Goal: Task Accomplishment & Management: Manage account settings

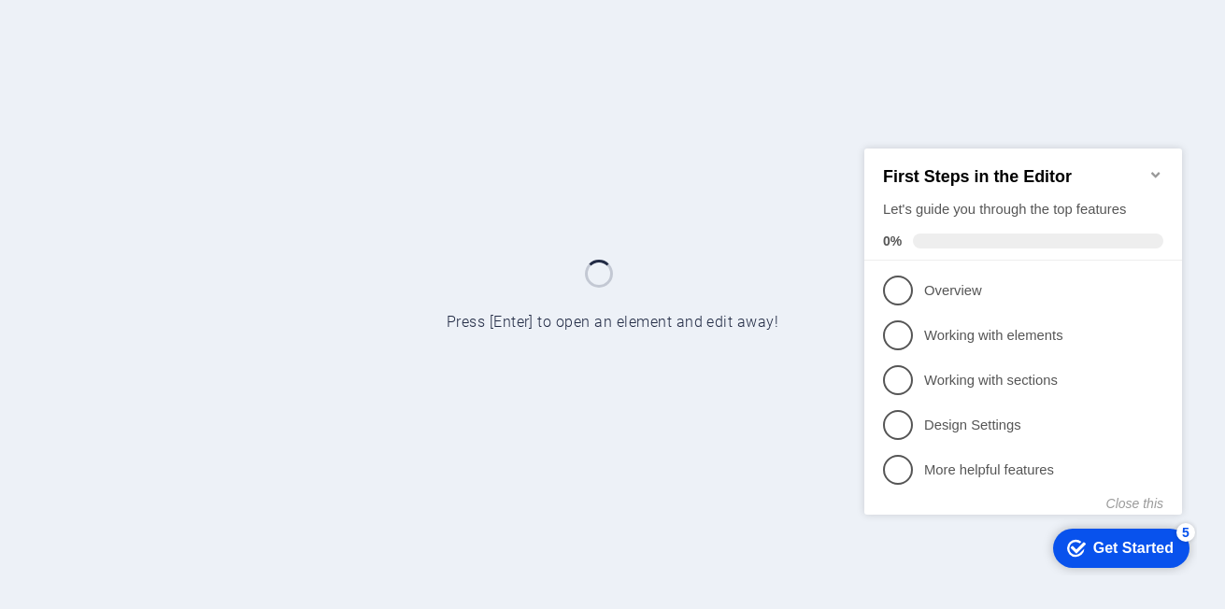
click at [1160, 171] on icon "Minimize checklist" at bounding box center [1155, 174] width 8 height 6
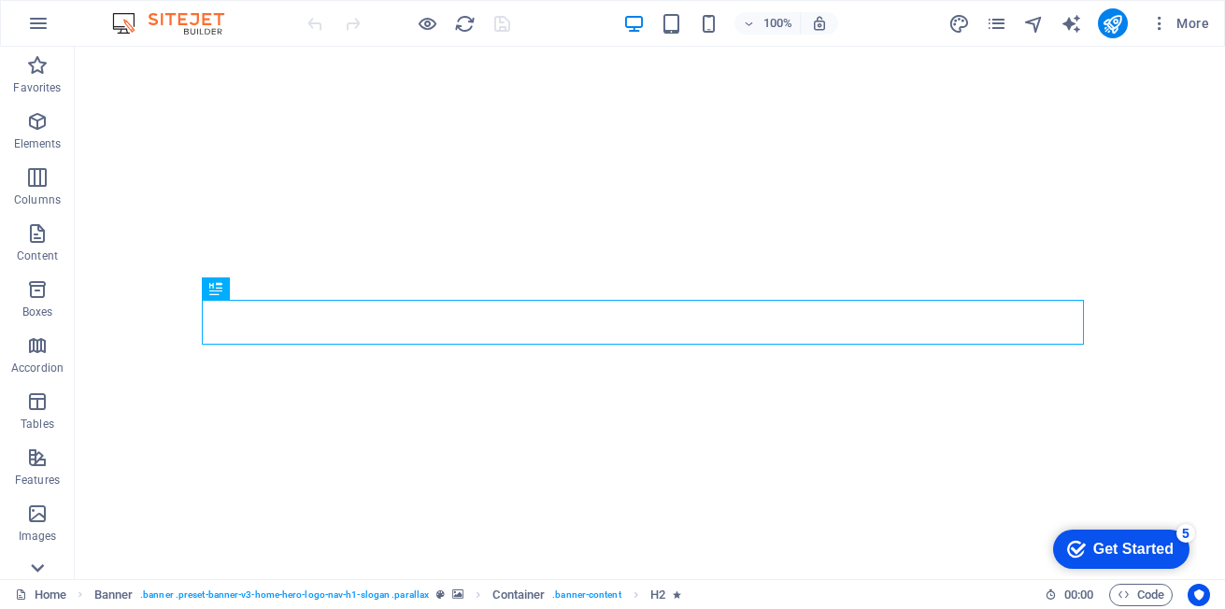
click at [35, 71] on icon at bounding box center [37, 58] width 26 height 26
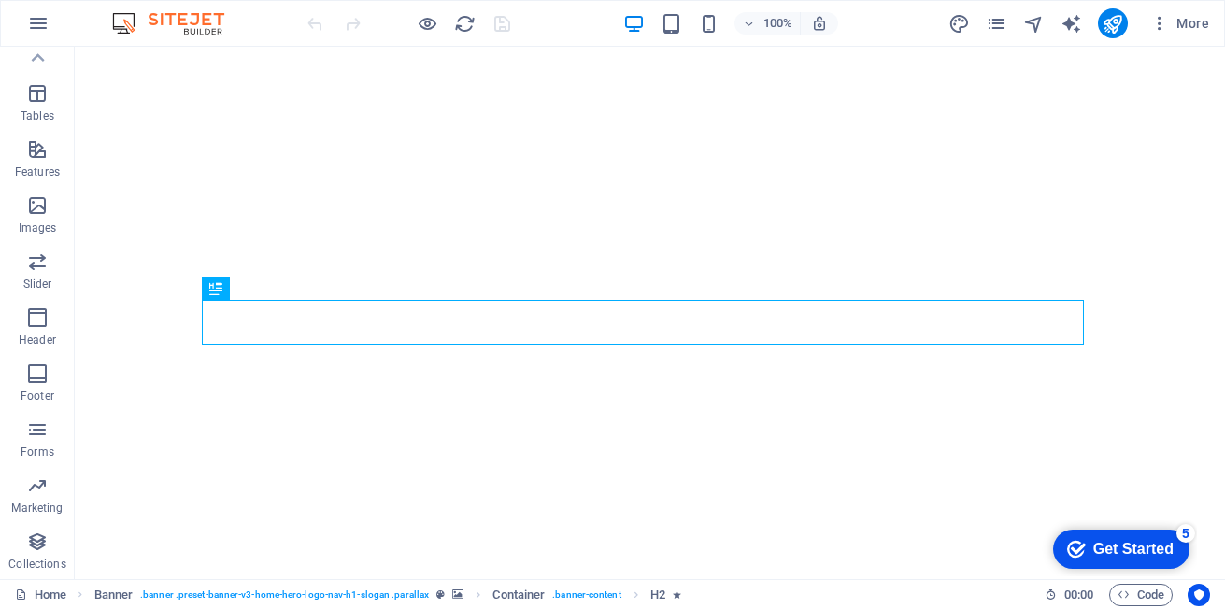
click at [35, 566] on p "Collections" at bounding box center [36, 564] width 57 height 15
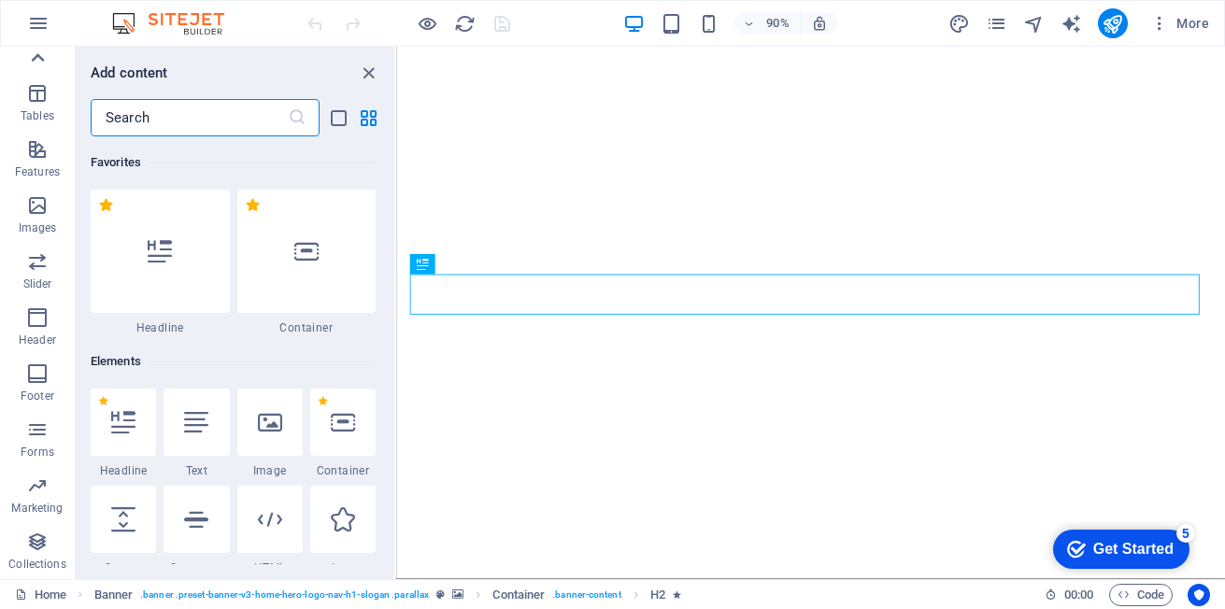
scroll to position [17108, 0]
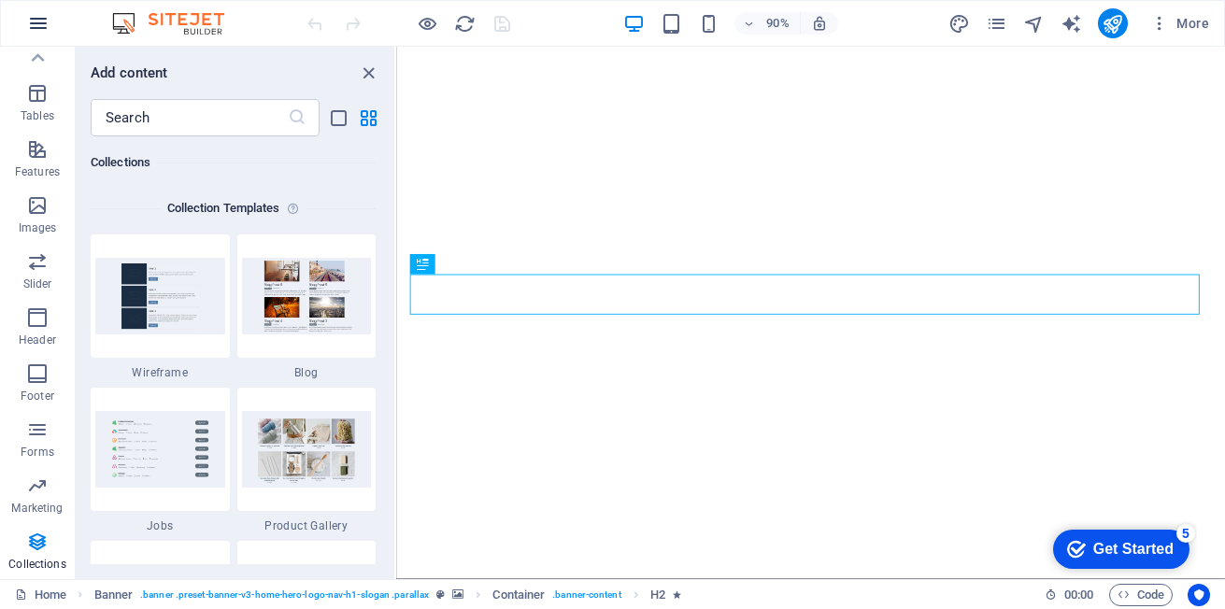
click at [36, 22] on icon "button" at bounding box center [38, 23] width 22 height 22
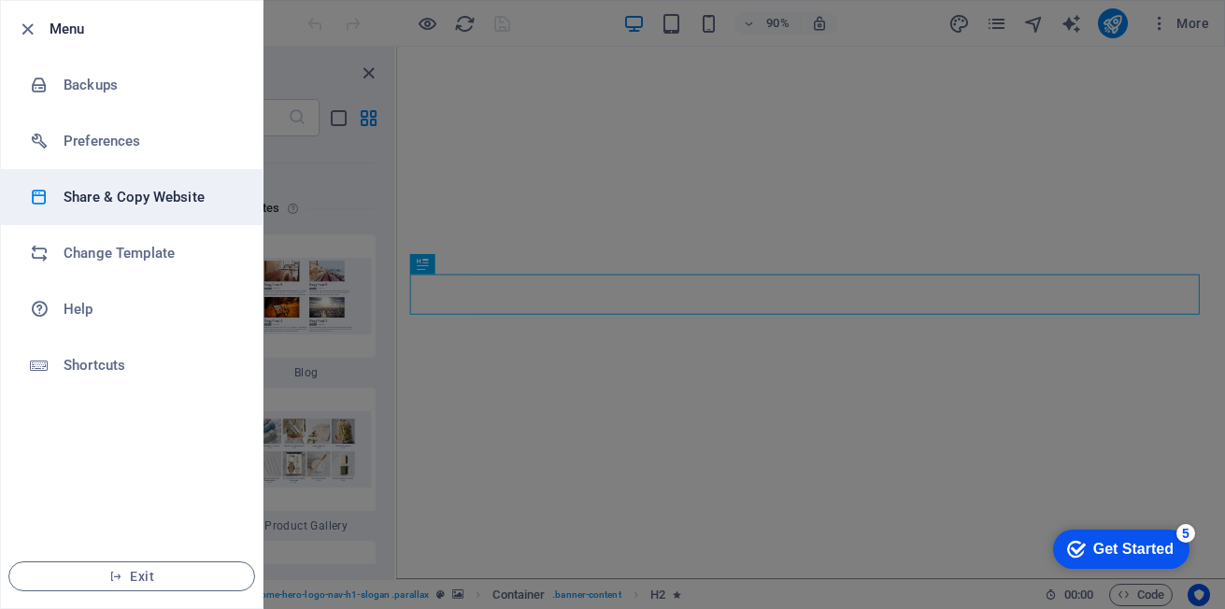
click at [109, 199] on h6 "Share & Copy Website" at bounding box center [150, 197] width 173 height 22
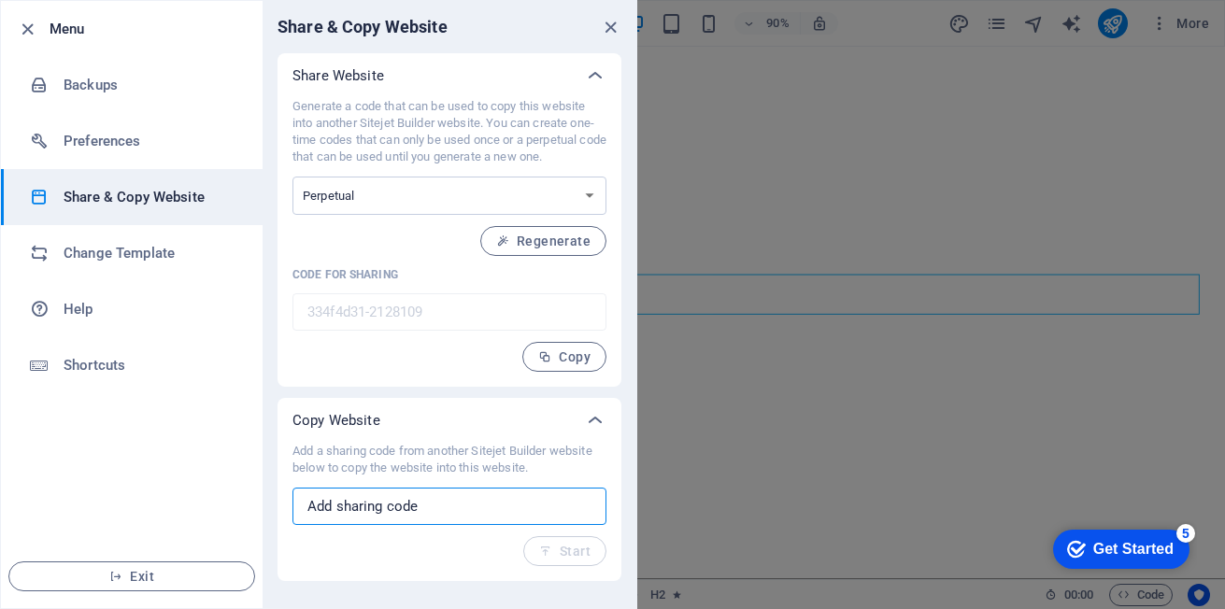
click at [462, 509] on input "text" at bounding box center [450, 506] width 314 height 37
click at [807, 477] on div at bounding box center [612, 304] width 1225 height 609
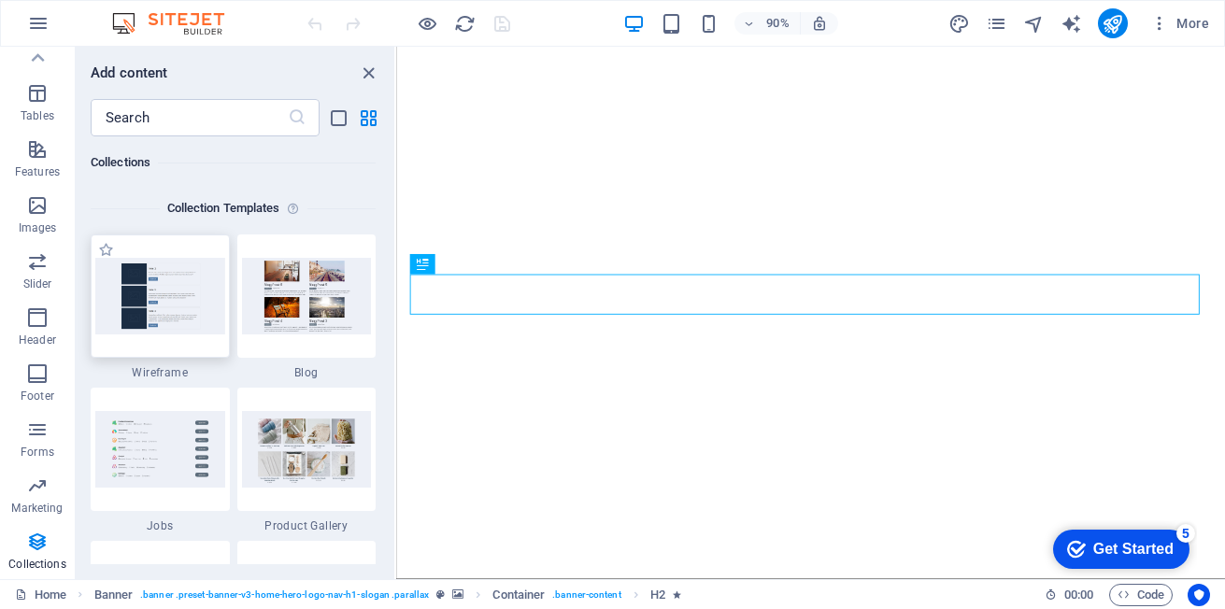
click at [162, 312] on img at bounding box center [160, 296] width 130 height 76
click at [1192, 26] on span "More" at bounding box center [1179, 23] width 59 height 19
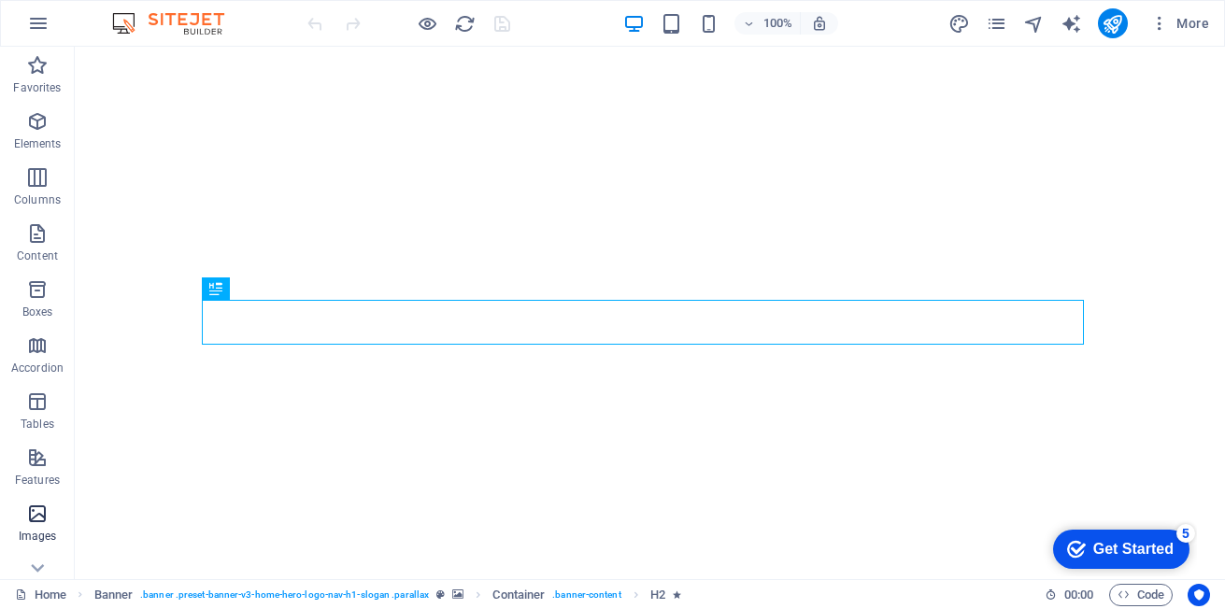
scroll to position [308, 0]
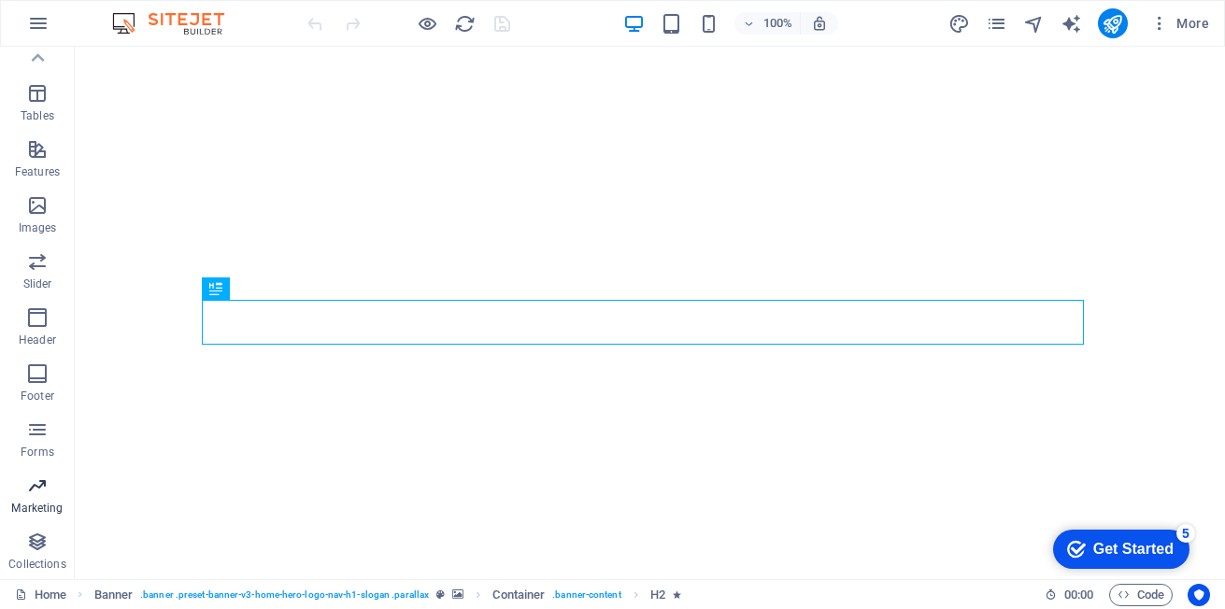
click at [40, 488] on icon "button" at bounding box center [37, 486] width 22 height 22
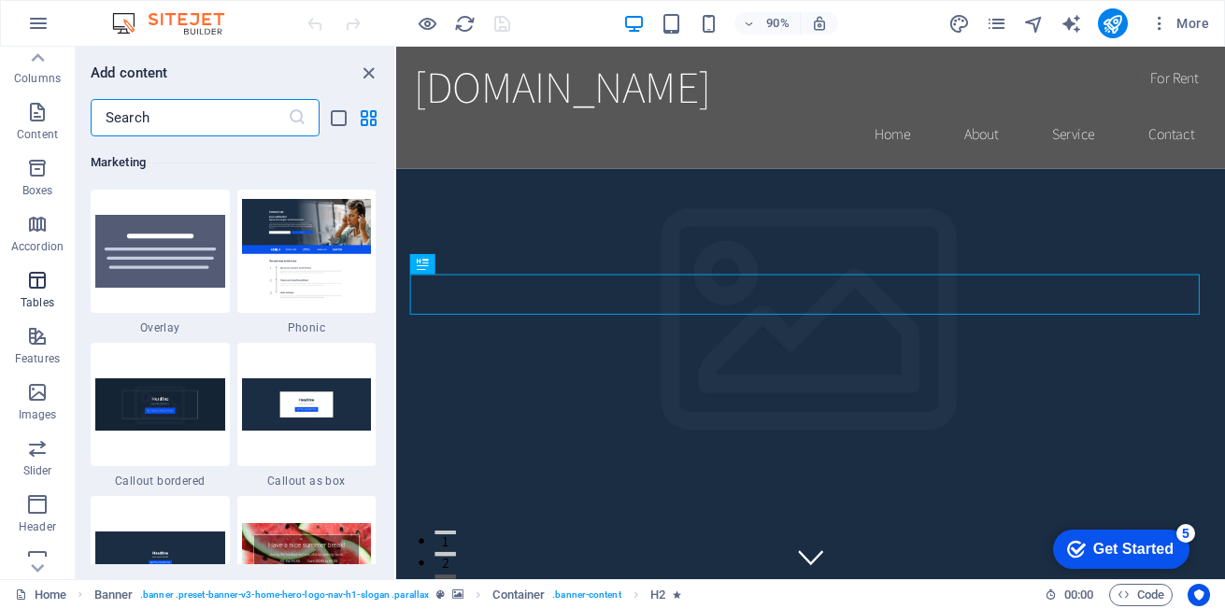
scroll to position [0, 0]
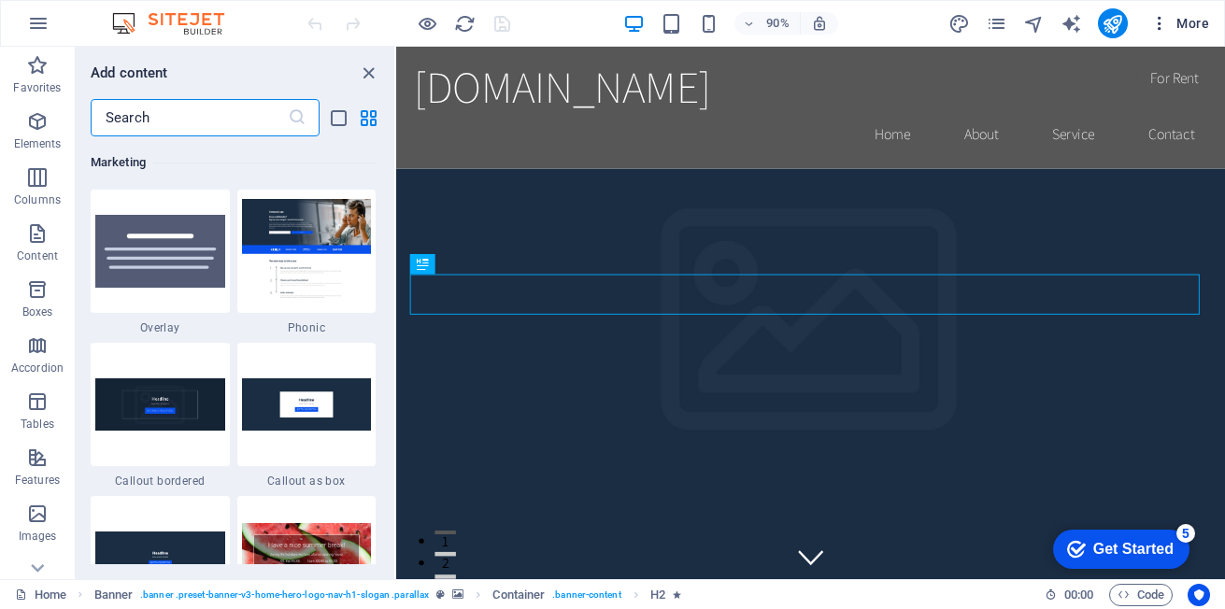
click at [1193, 15] on span "More" at bounding box center [1179, 23] width 59 height 19
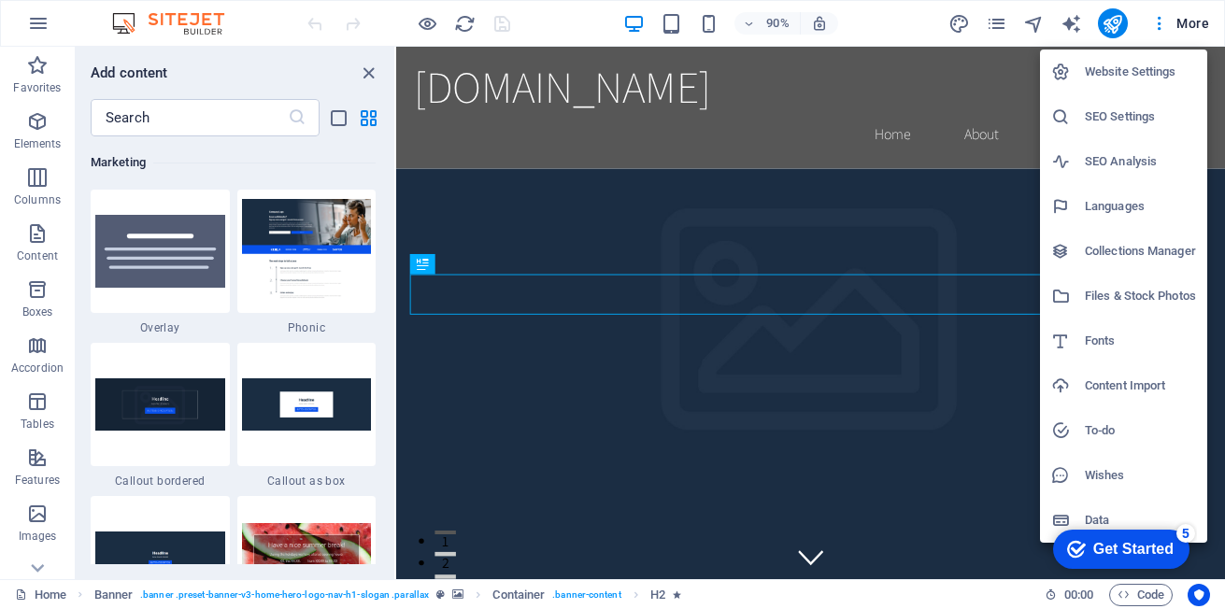
click at [1129, 74] on h6 "Website Settings" at bounding box center [1140, 72] width 111 height 22
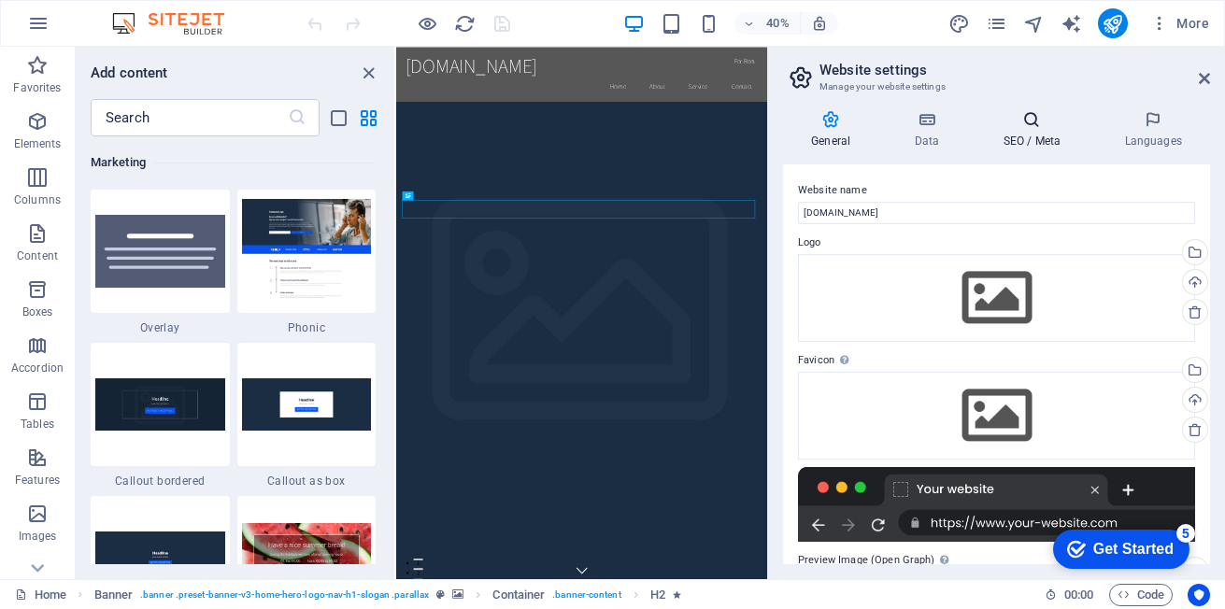
click at [1036, 125] on icon at bounding box center [1032, 119] width 114 height 19
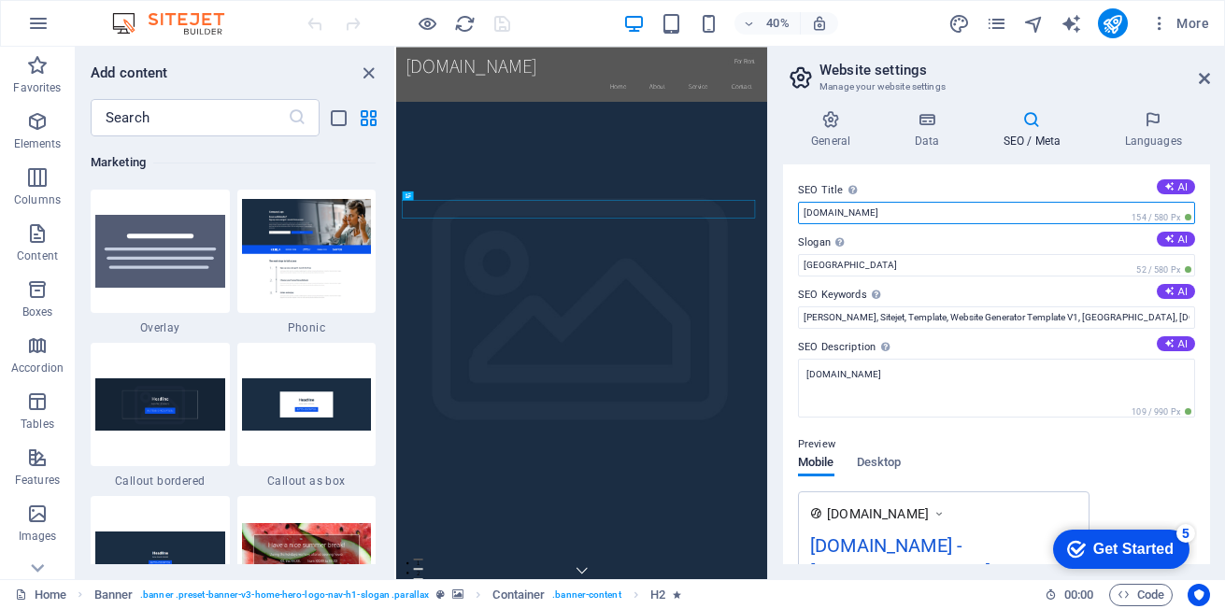
click at [935, 218] on input "[DOMAIN_NAME]" at bounding box center [996, 213] width 397 height 22
